Goal: Information Seeking & Learning: Understand process/instructions

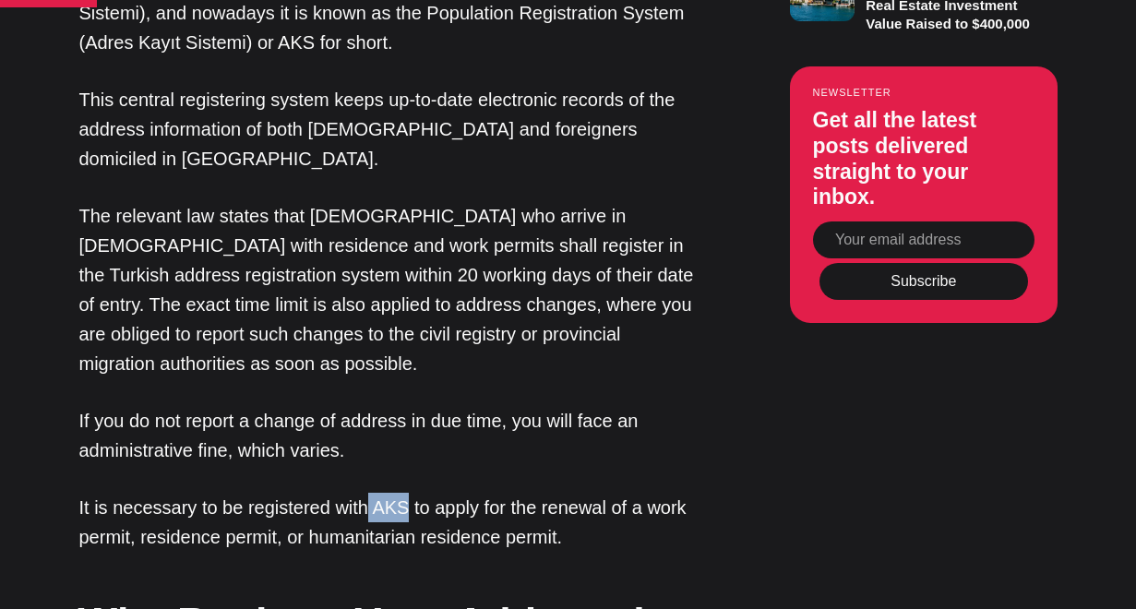
drag, startPoint x: 358, startPoint y: 385, endPoint x: 398, endPoint y: 386, distance: 39.7
click at [398, 493] on p "It is necessary to be registered with AKS to apply for the renewal of a work pe…" at bounding box center [388, 522] width 618 height 59
copy p "AKS"
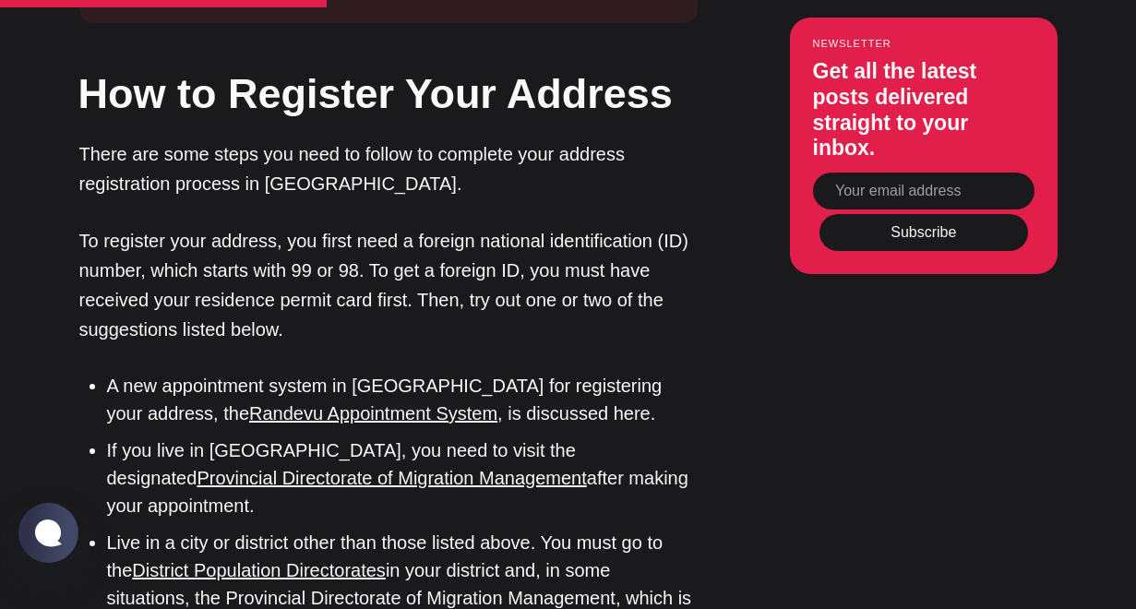
scroll to position [2850, 0]
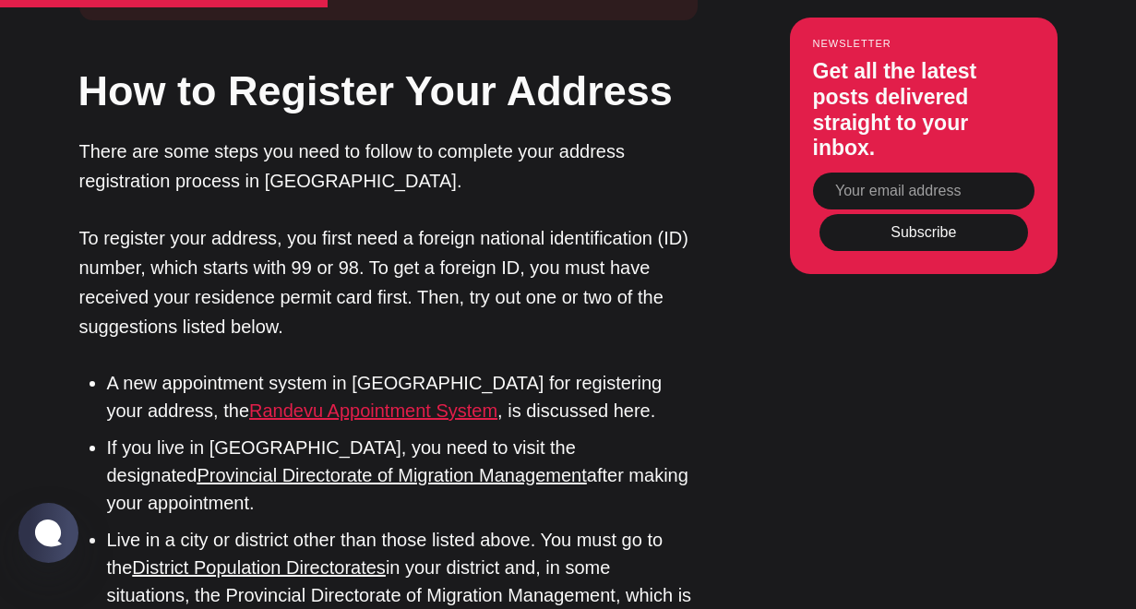
click at [249, 401] on link "Randevu Appointment System" at bounding box center [373, 411] width 248 height 20
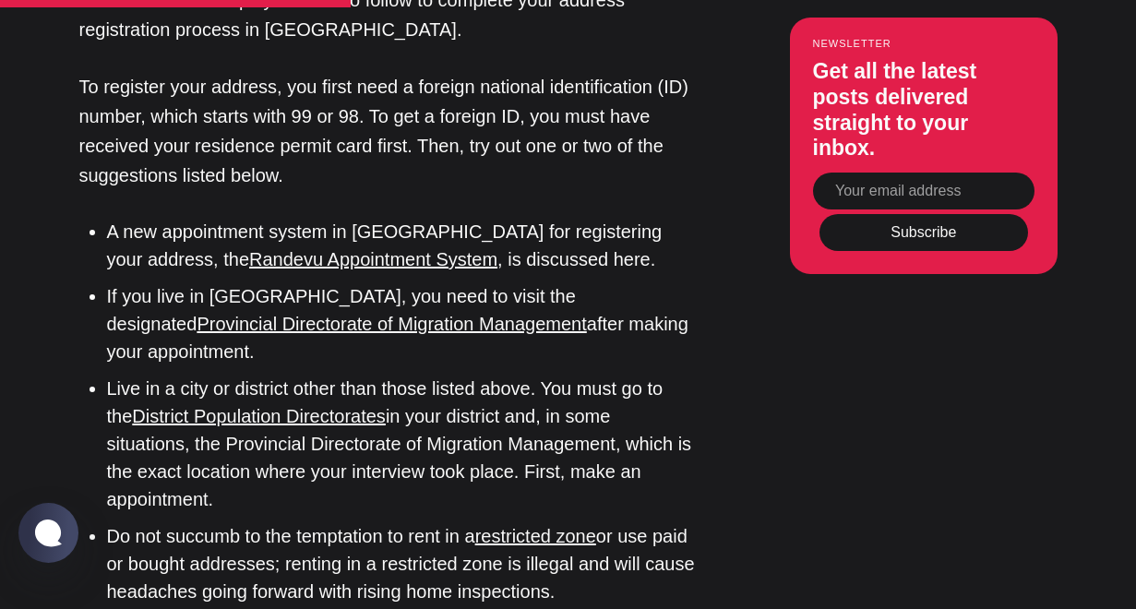
scroll to position [2985, 0]
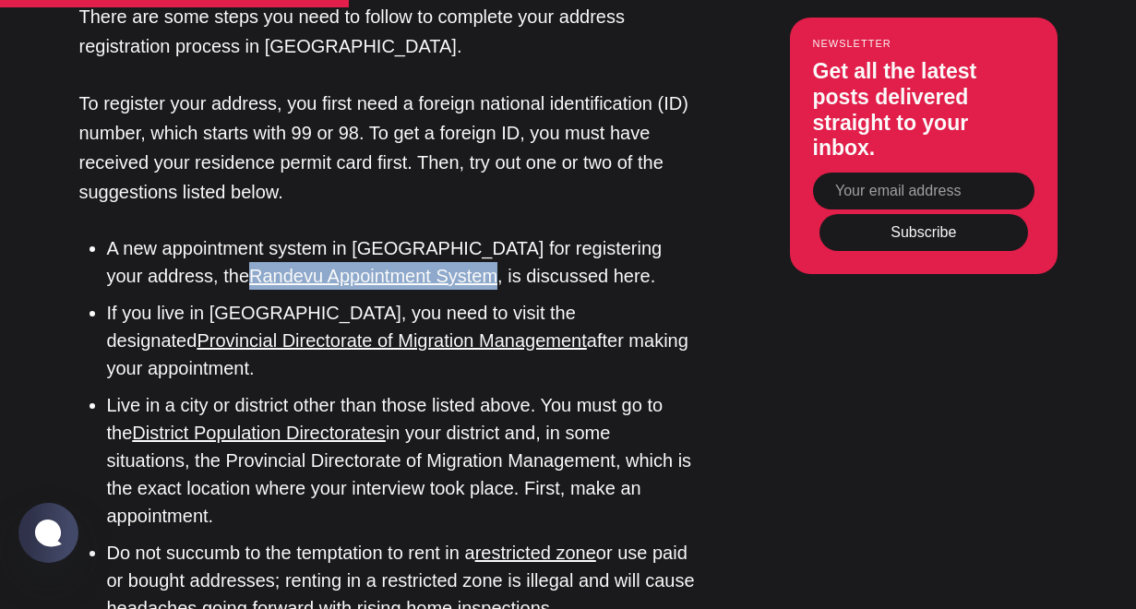
drag, startPoint x: 57, startPoint y: 127, endPoint x: 350, endPoint y: 118, distance: 292.7
copy link "Randevu Appointment System"
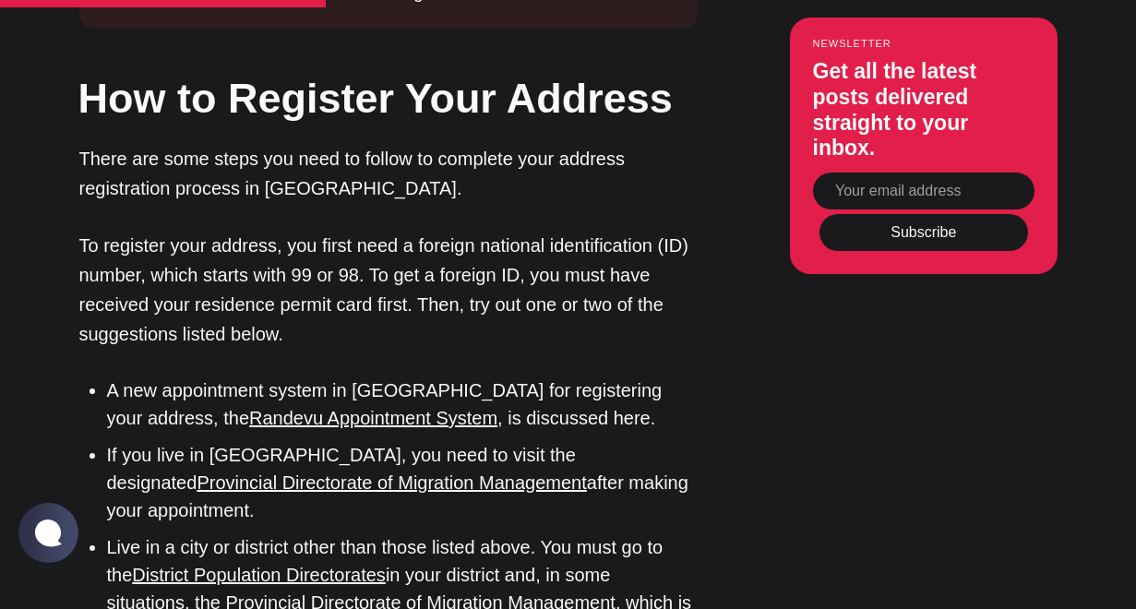
scroll to position [2843, 0]
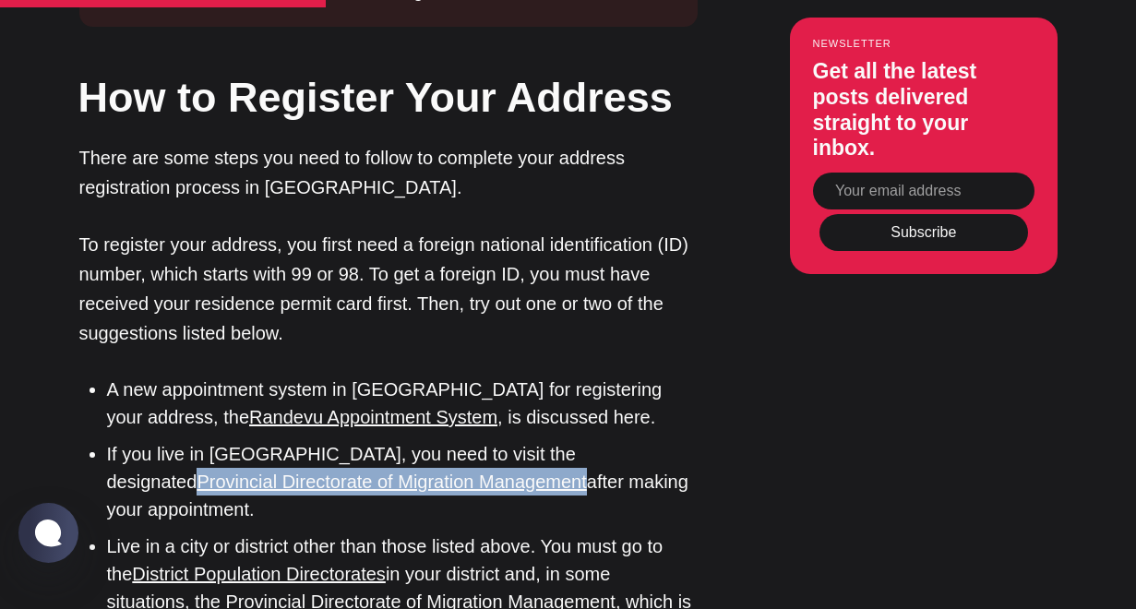
drag, startPoint x: 531, startPoint y: 298, endPoint x: 405, endPoint y: 337, distance: 131.4
click at [405, 440] on li "If you live in Istanbul, you need to visit the designated Provincial Directorat…" at bounding box center [402, 481] width 591 height 83
copy link "Provincial Directorate of Migration Management"
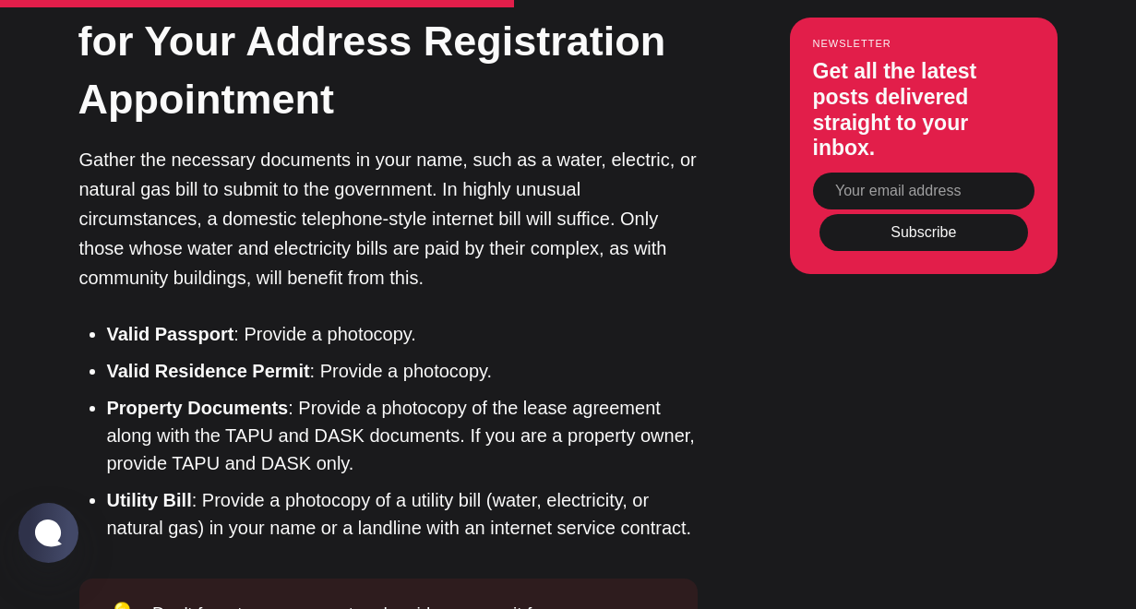
scroll to position [3990, 0]
